Goal: Information Seeking & Learning: Learn about a topic

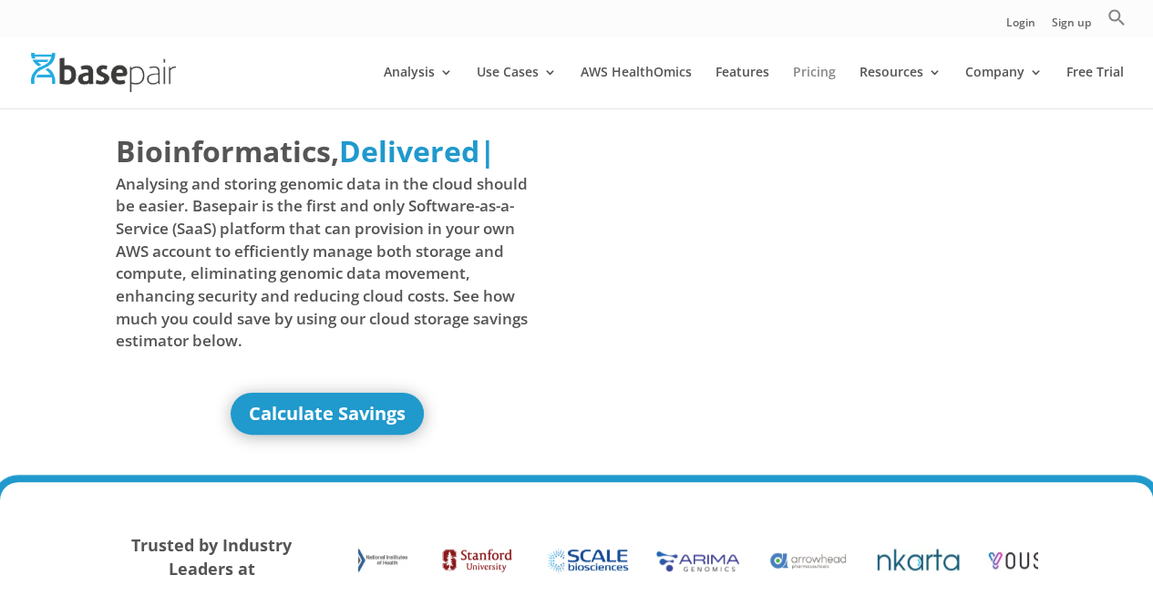
click at [804, 76] on link "Pricing" at bounding box center [814, 87] width 43 height 43
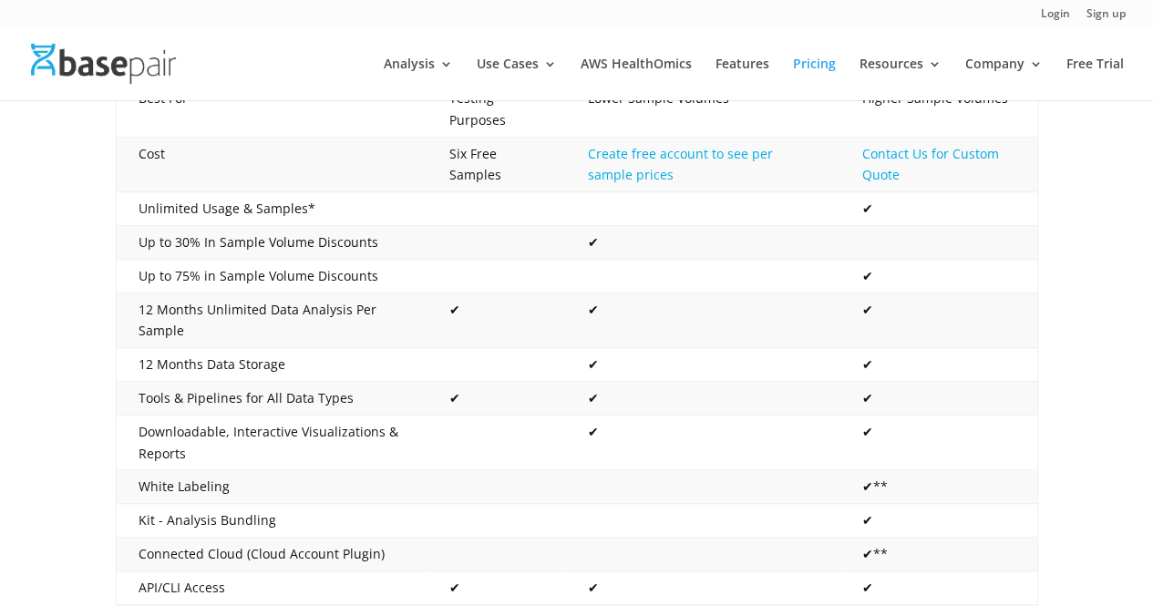
scroll to position [458, 0]
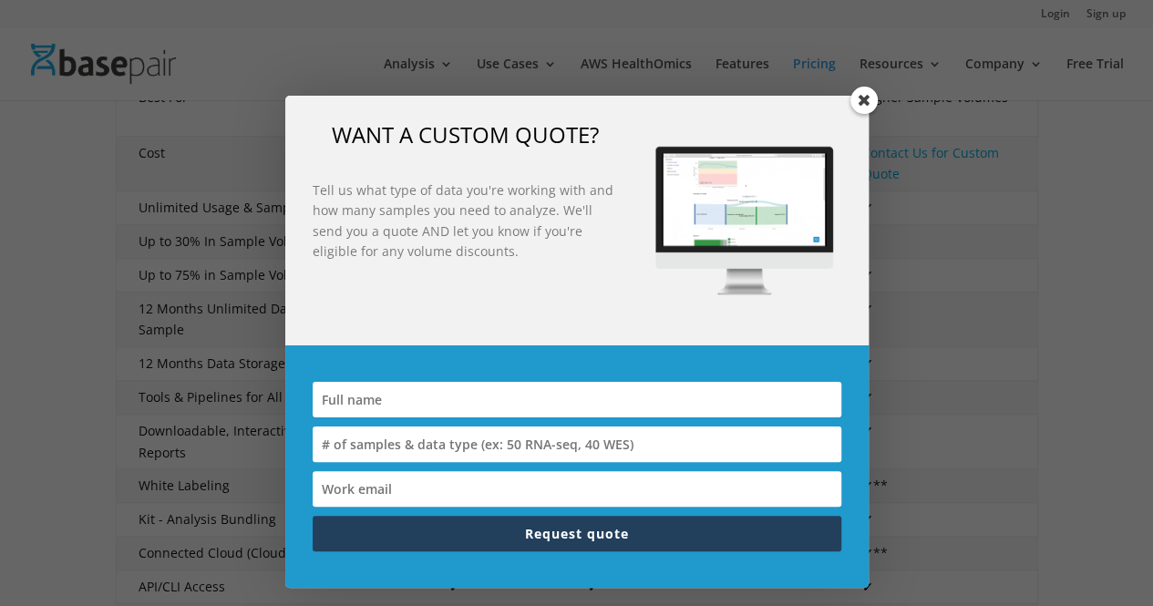
click at [859, 101] on div "WANT A CUSTOM QUOTE? Tell us what type of data you're working with and how many…" at bounding box center [576, 342] width 583 height 492
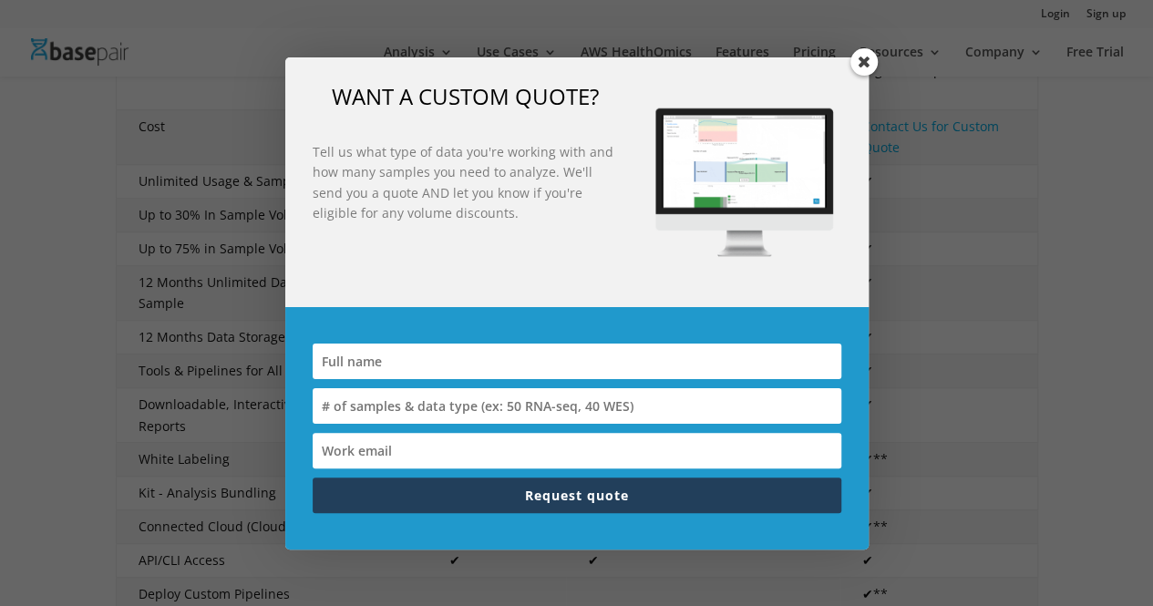
click at [862, 59] on span at bounding box center [864, 61] width 27 height 27
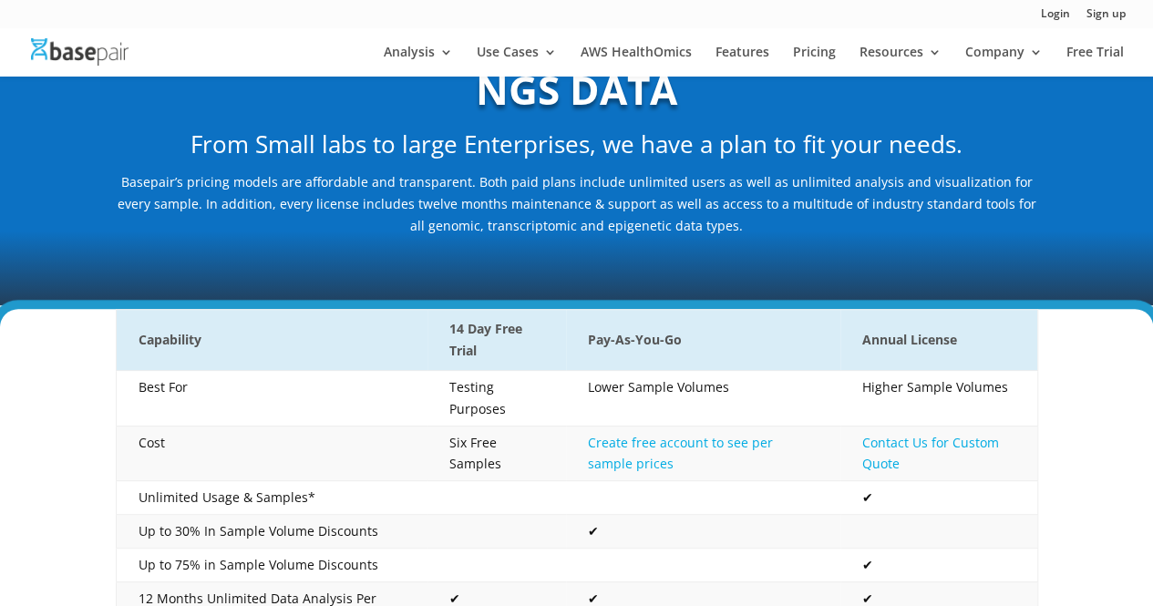
scroll to position [0, 0]
